Goal: Task Accomplishment & Management: Use online tool/utility

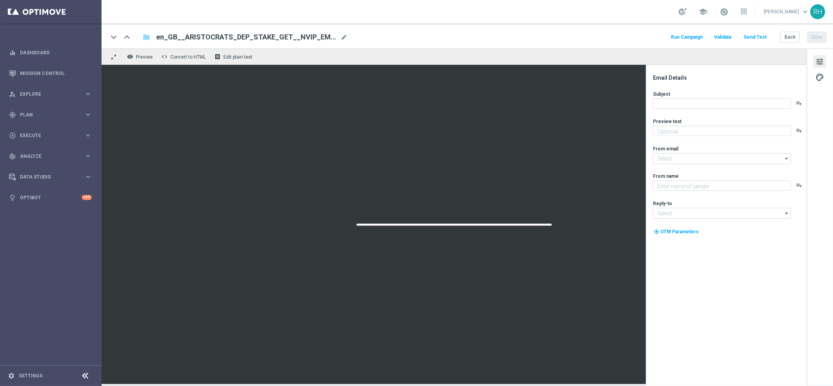
type textarea "Unlock your free spins!"
type input "[EMAIL_ADDRESS][DOMAIN_NAME]"
type textarea "Lottoland"
type input "[EMAIL_ADDRESS][DOMAIN_NAME]"
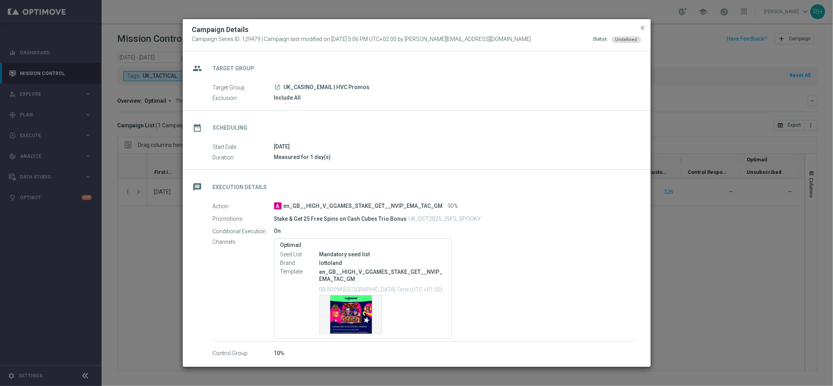
click at [462, 216] on p "UK_OCT2025_25FS_SPOOKY" at bounding box center [445, 218] width 72 height 7
copy p "UK_OCT2025_25FS_SPOOKY"
click at [645, 26] on span "close" at bounding box center [643, 28] width 6 height 6
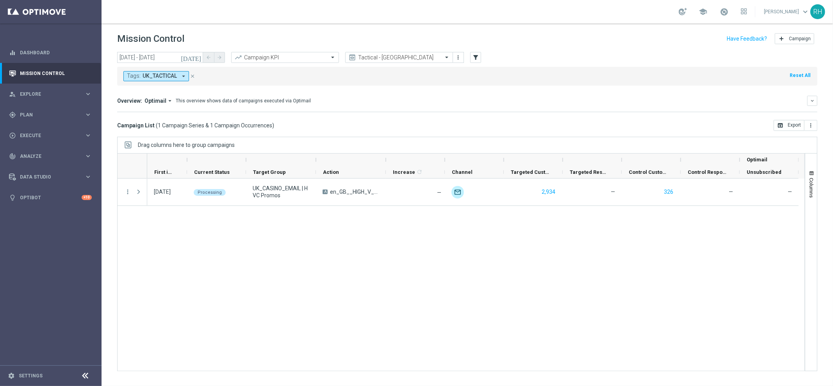
click at [644, 41] on div "Mission Control add Campaign" at bounding box center [467, 38] width 701 height 15
click at [646, 43] on div "Mission Control add Campaign" at bounding box center [467, 38] width 701 height 15
click at [551, 111] on div "Overview: Optimail arrow_drop_down This overview shows data of campaigns execut…" at bounding box center [467, 104] width 701 height 16
click at [433, 245] on div "[DATE] Processing UK_CASINO_EMAIL | HVC Promos A en_GB__HIGH_V_GGAMES_STAKE_GET…" at bounding box center [476, 275] width 658 height 192
click at [650, 138] on div "Drag columns here to group campaigns" at bounding box center [467, 145] width 701 height 16
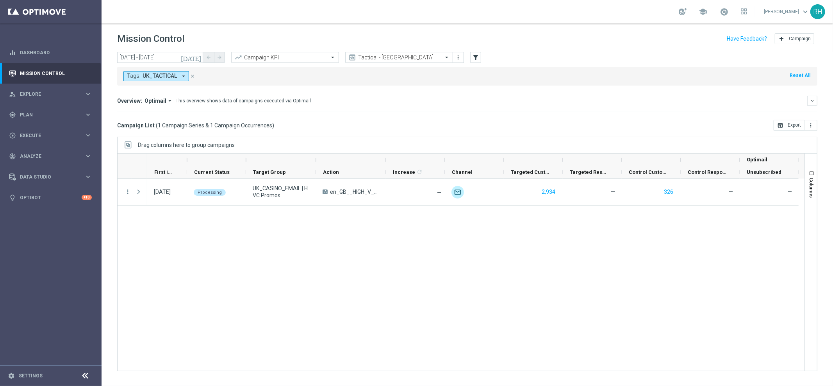
click at [649, 138] on div "Drag columns here to group campaigns" at bounding box center [467, 145] width 701 height 16
click at [647, 137] on div "Drag columns here to group campaigns" at bounding box center [467, 145] width 701 height 16
click at [623, 145] on div "Drag columns here to group campaigns" at bounding box center [467, 145] width 701 height 16
